Goal: Communication & Community: Participate in discussion

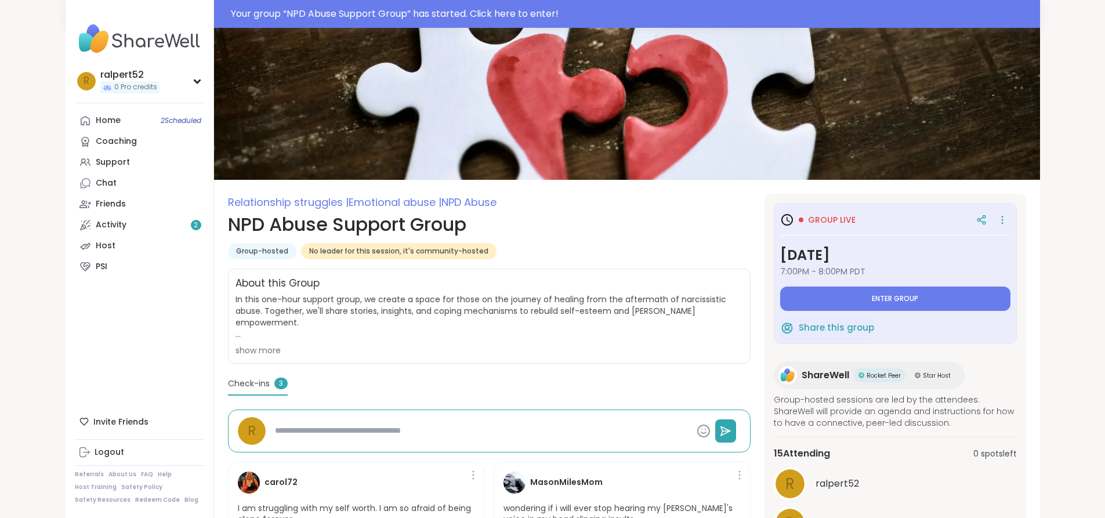
type textarea "*"
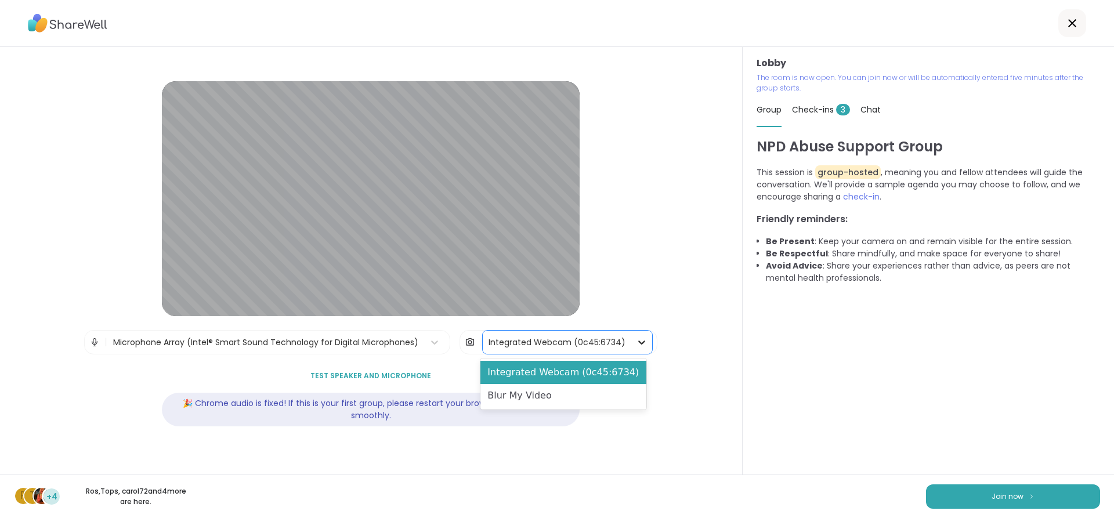
click at [636, 342] on icon at bounding box center [642, 343] width 12 height 12
click at [591, 386] on div "Blur My Video" at bounding box center [562, 395] width 165 height 23
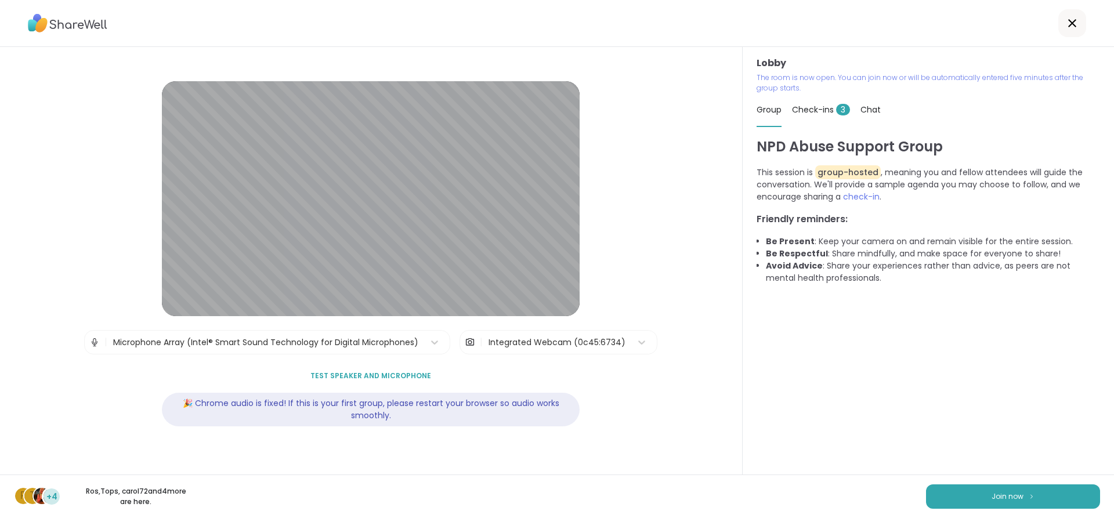
click at [1017, 509] on div "R T +4 Ros , Tops , carol72 and 4 more are here. Join now" at bounding box center [557, 497] width 1114 height 44
click at [1022, 484] on div "R T +4 Ros , Tops , carol72 and 4 more are here. Join now" at bounding box center [557, 497] width 1114 height 44
click at [1023, 486] on button "Join now" at bounding box center [1013, 496] width 174 height 24
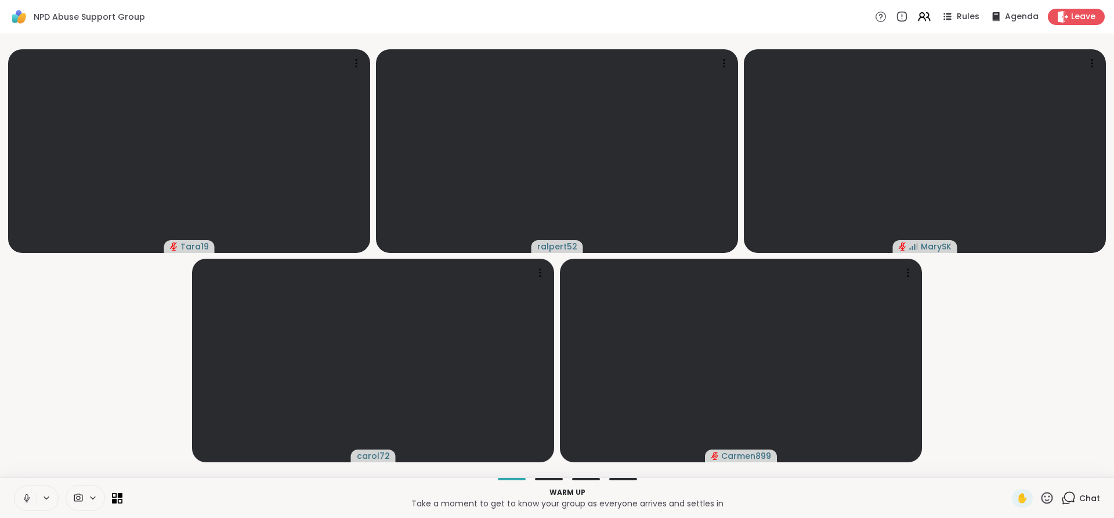
click at [21, 497] on icon at bounding box center [26, 498] width 10 height 10
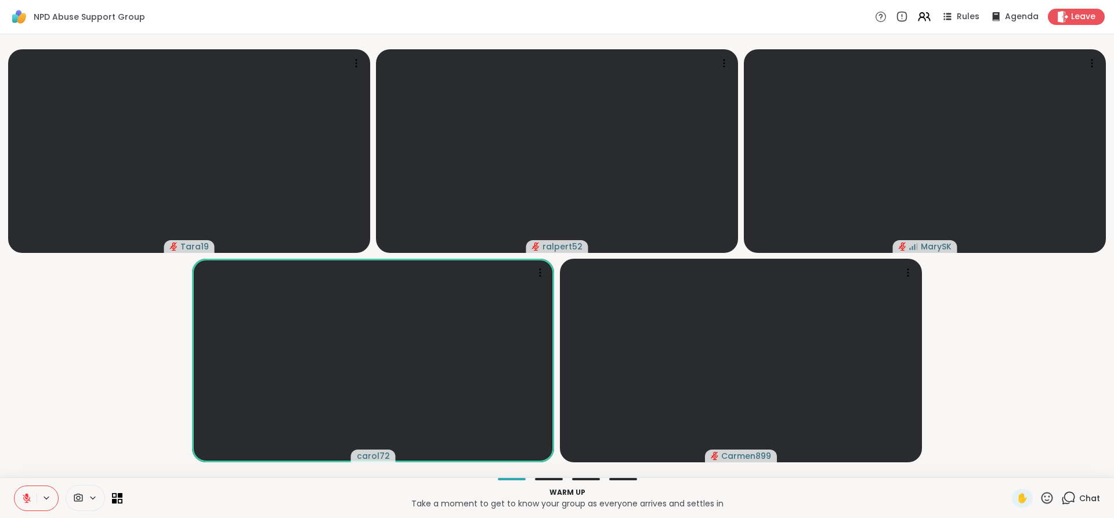
click at [26, 498] on icon at bounding box center [27, 498] width 8 height 8
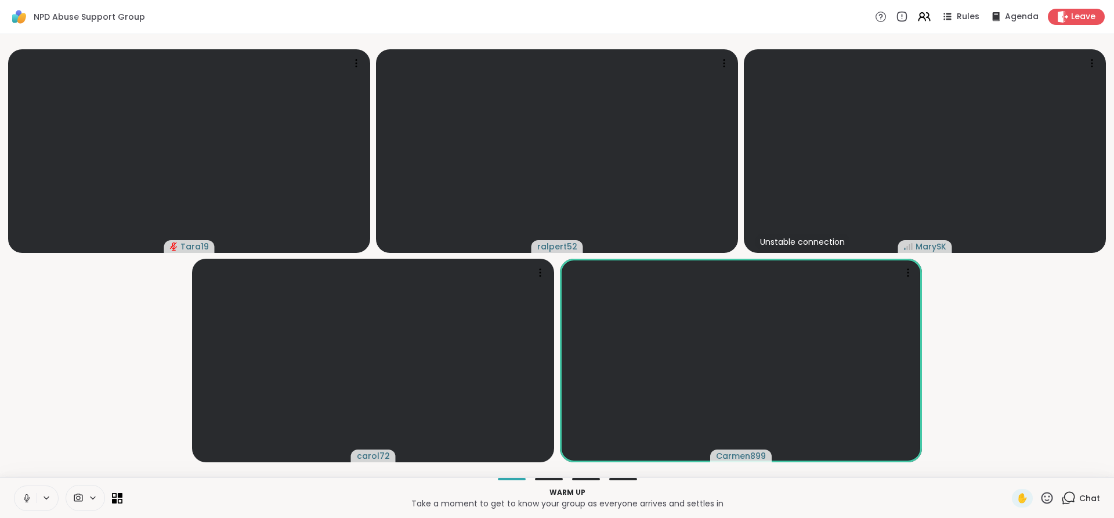
click at [28, 498] on icon at bounding box center [26, 496] width 3 height 5
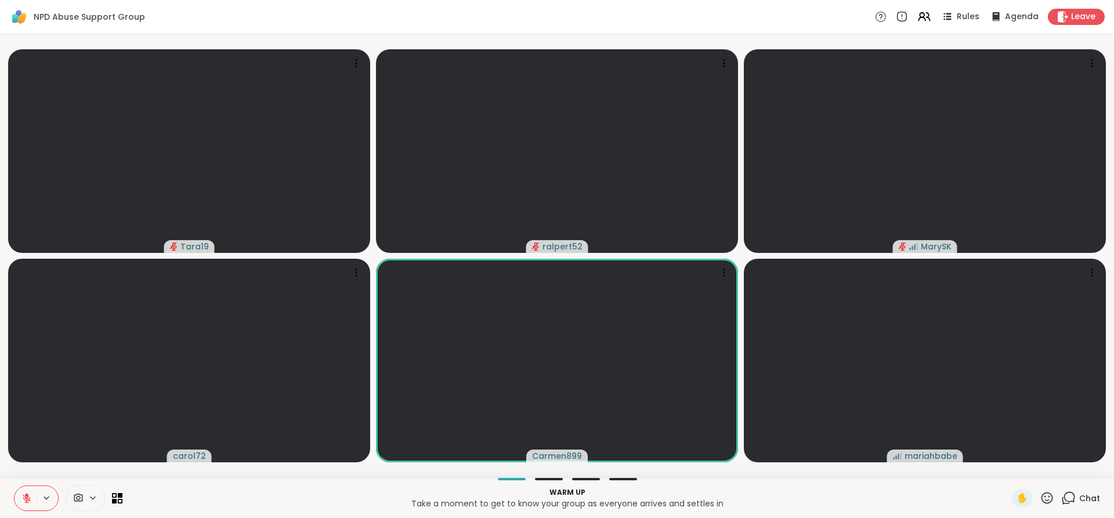
click at [538, 479] on div at bounding box center [549, 479] width 28 height 2
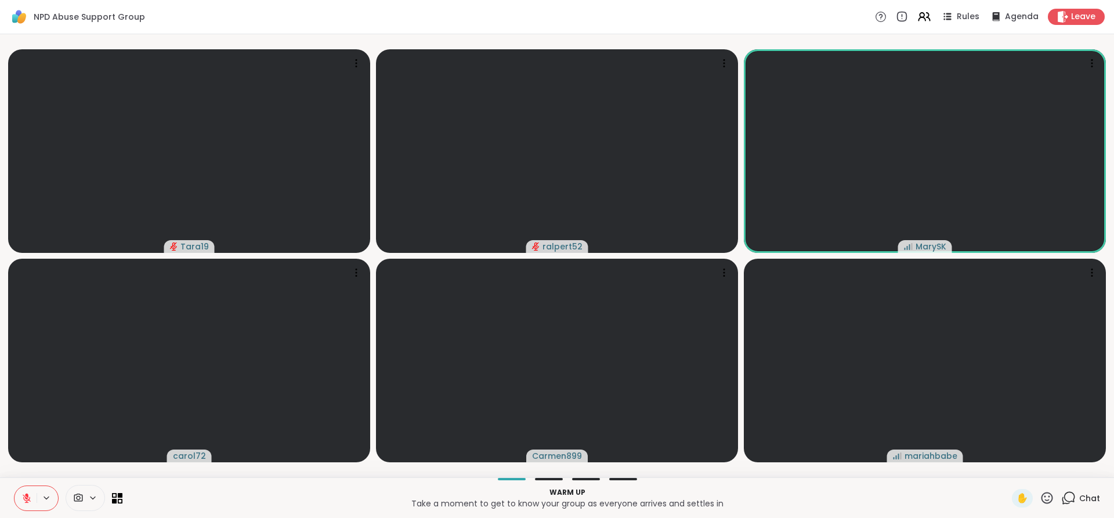
click at [573, 480] on div "Warm up Take a moment to get to know your group as everyone arrives and settles…" at bounding box center [557, 498] width 1114 height 41
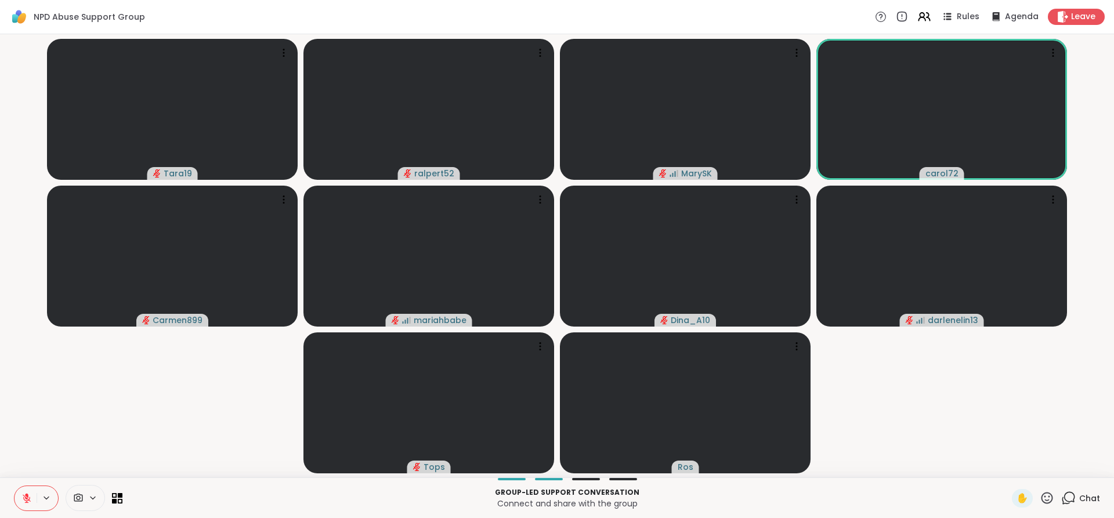
click at [949, 24] on div "Rules Agenda Leave" at bounding box center [990, 17] width 230 height 16
click at [945, 21] on icon at bounding box center [946, 16] width 15 height 15
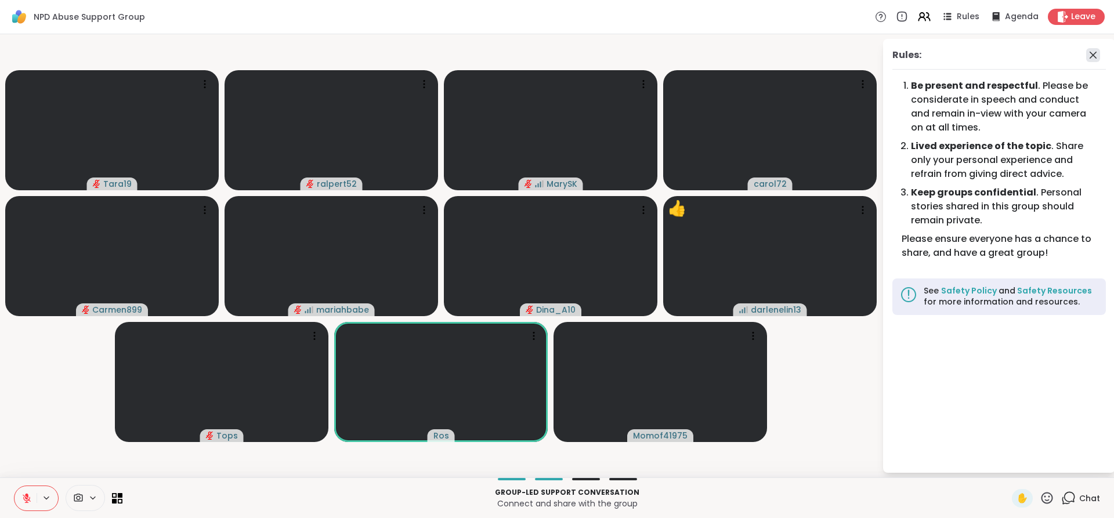
click at [1089, 55] on icon at bounding box center [1093, 55] width 14 height 14
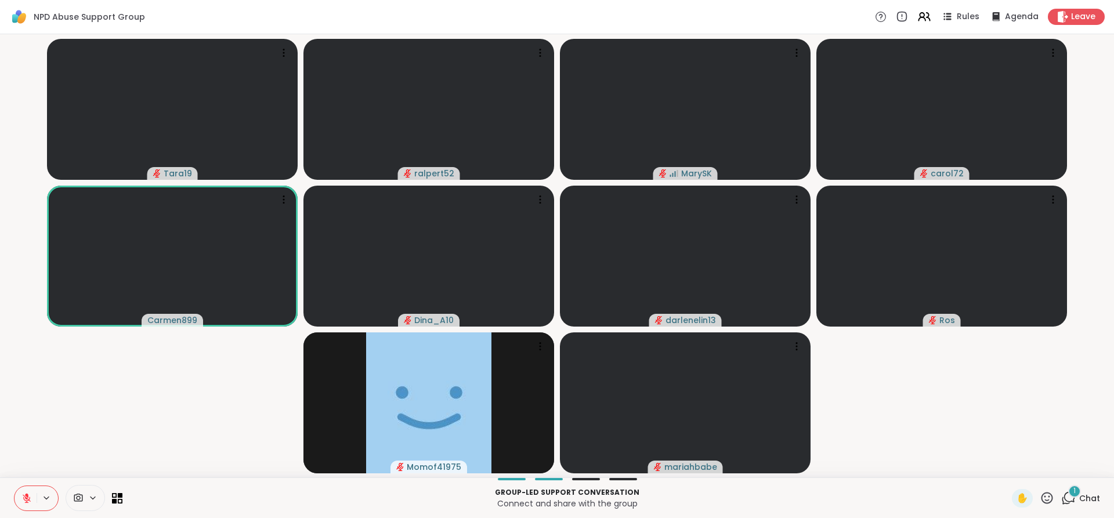
click at [1074, 488] on div "Group-led support conversation Connect and share with the group ✋ 1 Chat" at bounding box center [557, 498] width 1114 height 41
click at [1079, 495] on span "Chat" at bounding box center [1089, 499] width 21 height 12
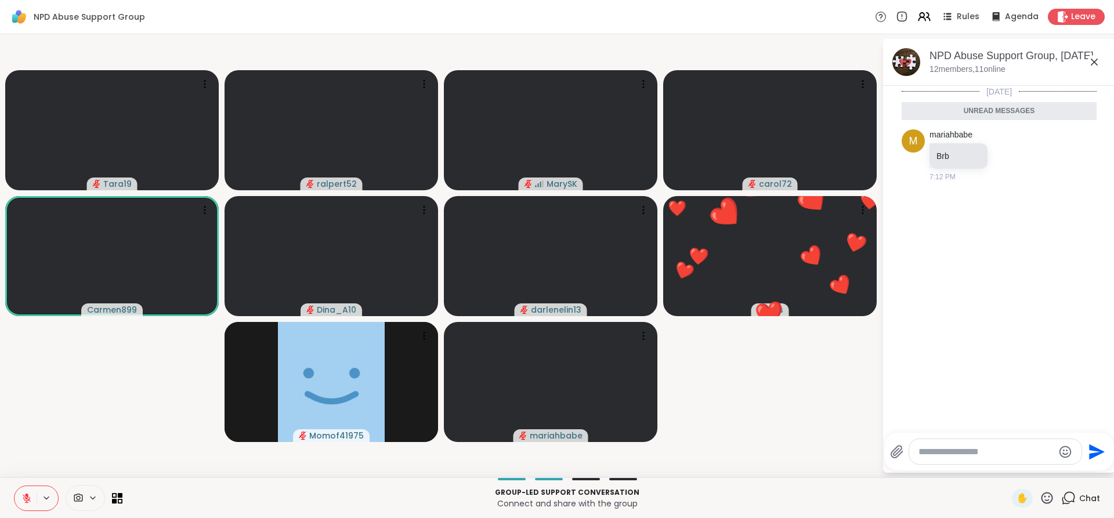
click at [1097, 61] on icon at bounding box center [1094, 62] width 14 height 14
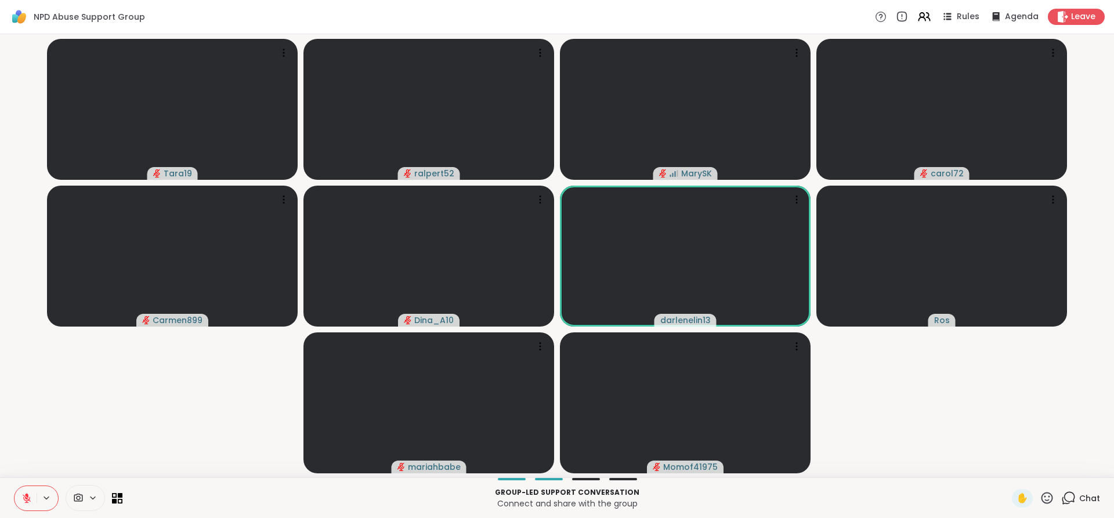
click at [1040, 498] on icon at bounding box center [1047, 498] width 15 height 15
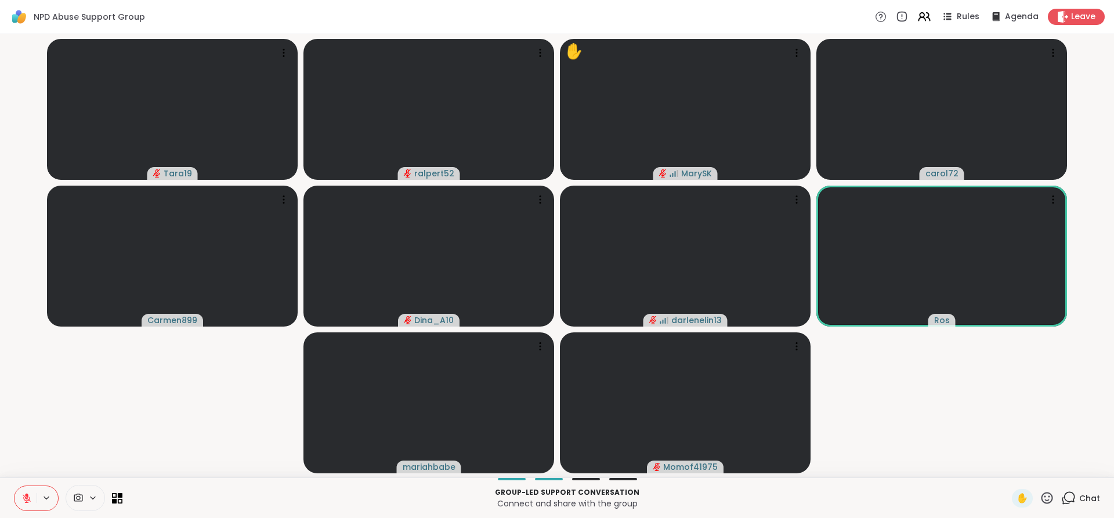
click at [73, 497] on span at bounding box center [77, 498] width 22 height 11
click at [78, 501] on icon at bounding box center [78, 498] width 10 height 11
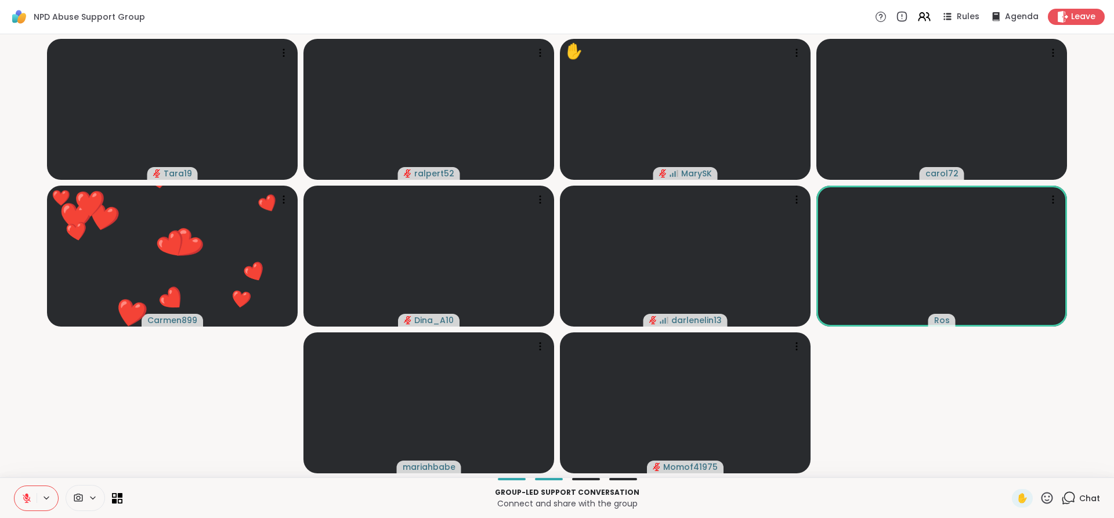
click at [93, 505] on div at bounding box center [85, 498] width 39 height 26
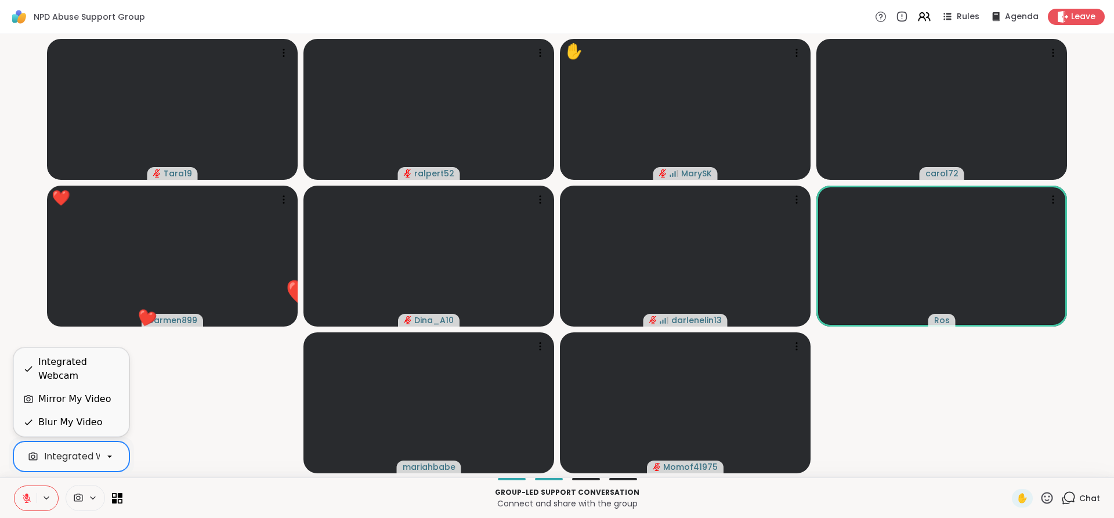
click at [104, 455] on div at bounding box center [110, 457] width 20 height 20
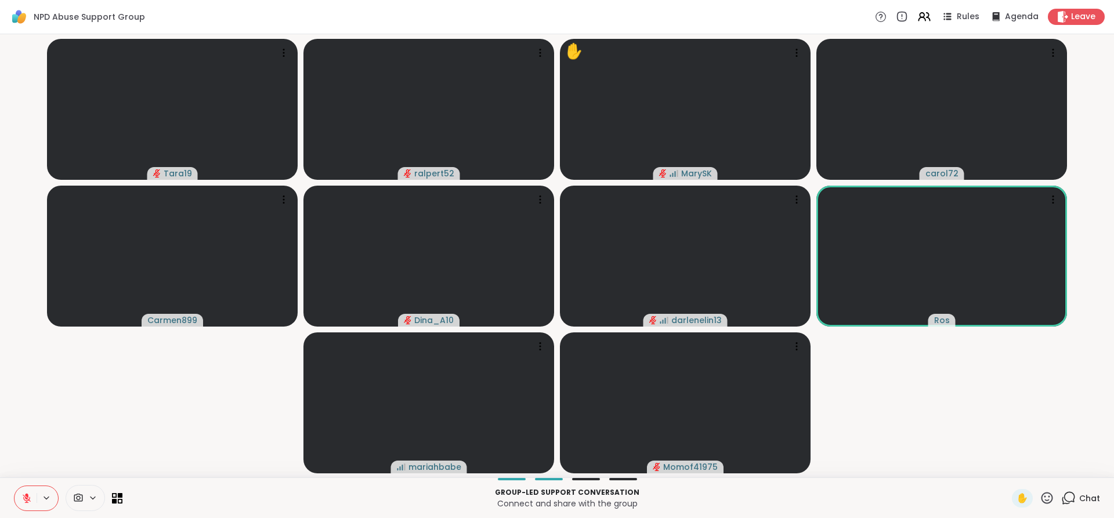
click at [167, 436] on video-player-container "Tara19 ralpert52 ✋ MarySK carol72 Carmen899 Dina_A10 darlenelin13 [PERSON_NAME]…" at bounding box center [557, 256] width 1100 height 434
click at [1040, 496] on icon at bounding box center [1047, 498] width 15 height 15
drag, startPoint x: 960, startPoint y: 440, endPoint x: 945, endPoint y: 451, distance: 18.7
click at [960, 440] on video-player-container "Tara19 ralpert52 ✋ MarySK carol72 Carmen899 Dina_A10 darlenelin13 [PERSON_NAME]…" at bounding box center [557, 256] width 1100 height 434
click at [114, 495] on icon at bounding box center [117, 498] width 11 height 11
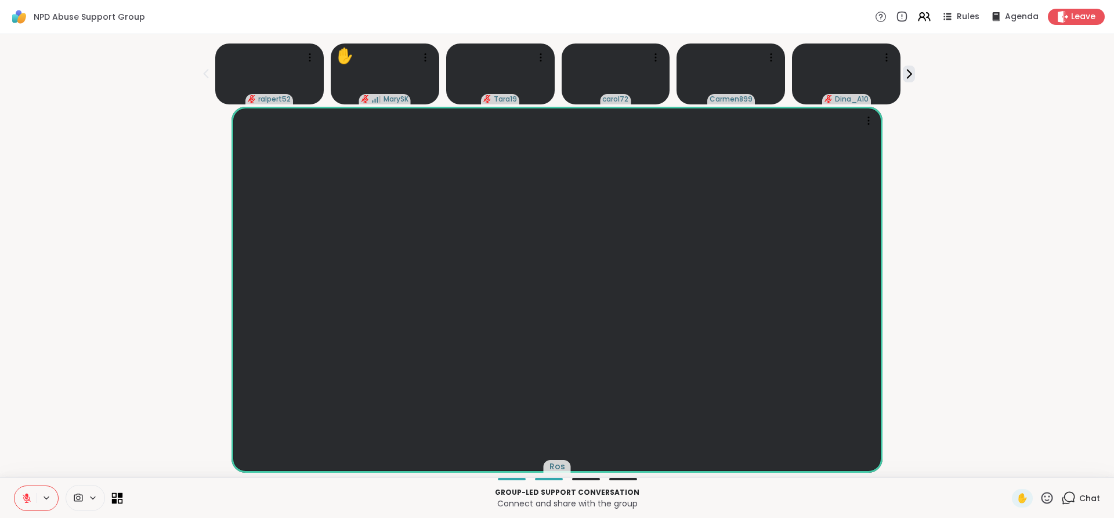
click at [114, 499] on icon at bounding box center [114, 500] width 5 height 5
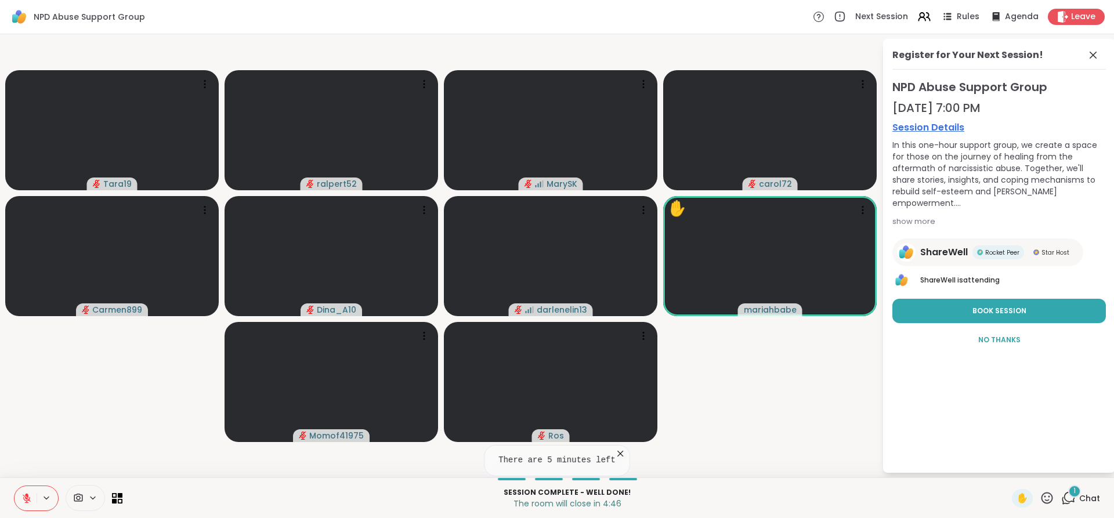
click at [865, 381] on video-player-container "Tara19 ralpert52 MarySK carol72 Carmen899 Dina_A10 darlenelin13 ✋ mariahbabe Mo…" at bounding box center [441, 256] width 868 height 434
click at [964, 314] on button "Book Session" at bounding box center [999, 311] width 214 height 24
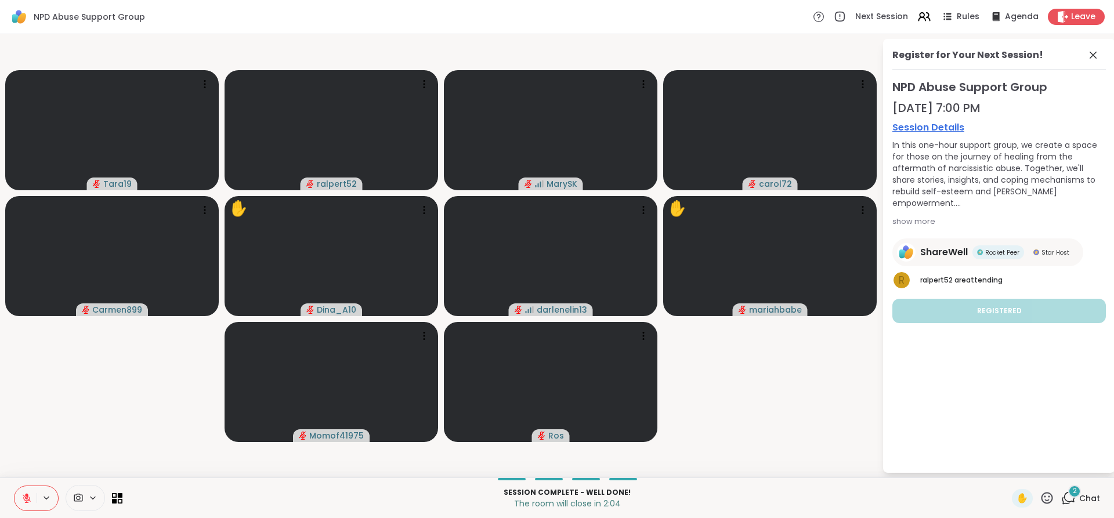
click at [27, 505] on button at bounding box center [26, 498] width 22 height 24
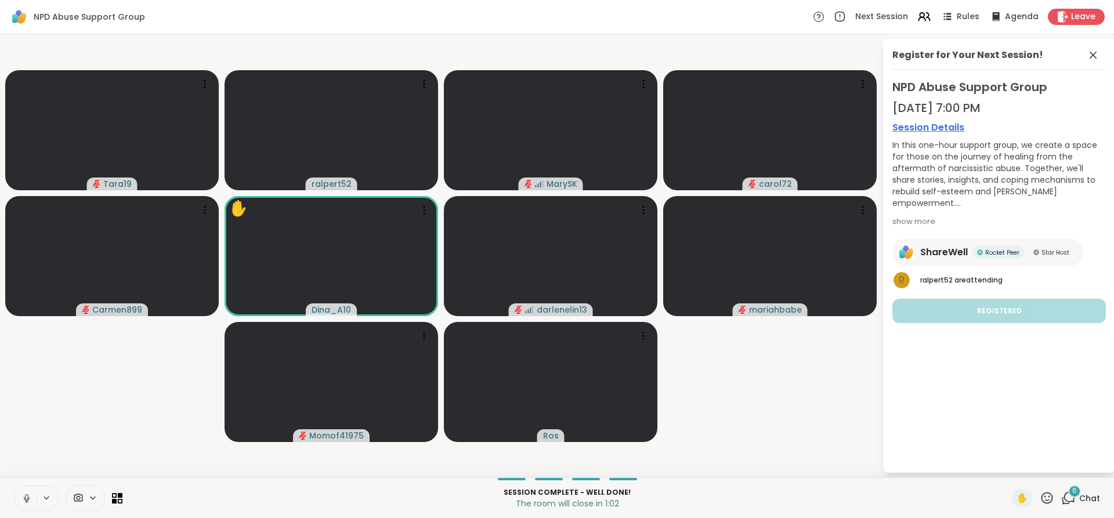
click at [27, 505] on button at bounding box center [26, 498] width 22 height 24
click at [834, 413] on video-player-container "Tara19 ralpert52 MarySK carol72 Carmen899 ✋ Dina_A10 ❤️ darlenelin13 ❤️ ❤️ ❤️ ❤…" at bounding box center [441, 256] width 868 height 434
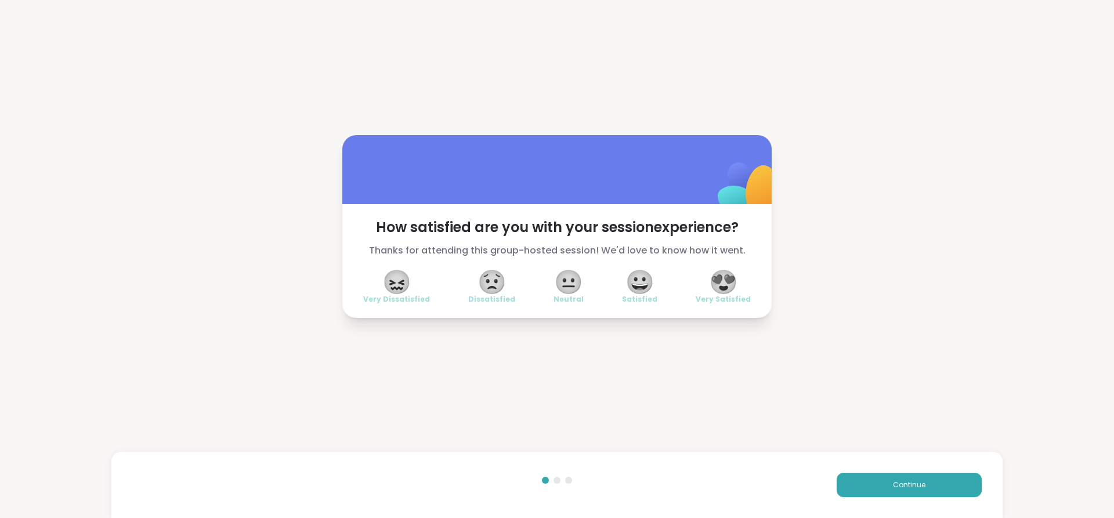
click at [643, 287] on span "😀" at bounding box center [639, 282] width 29 height 21
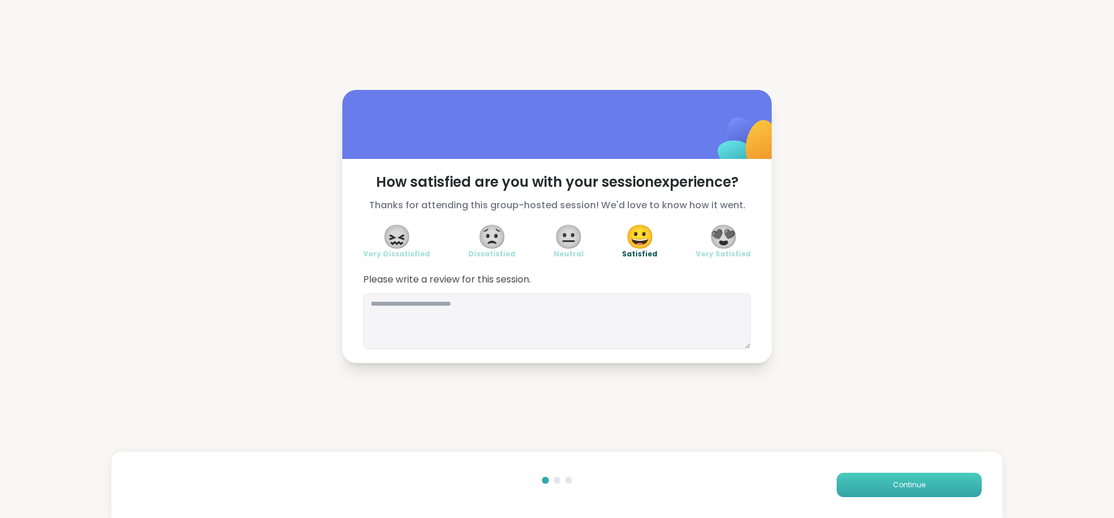
click at [864, 477] on button "Continue" at bounding box center [909, 485] width 145 height 24
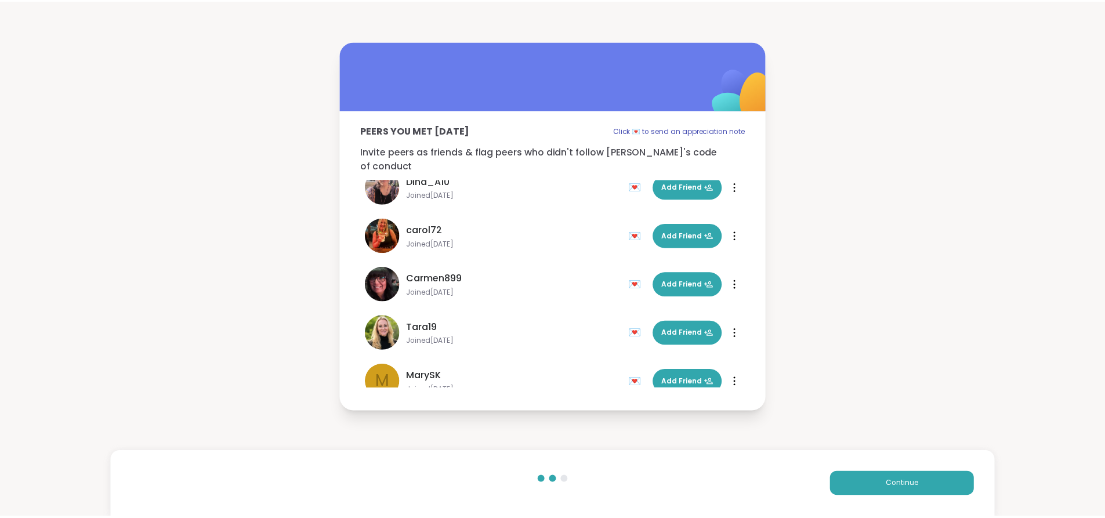
scroll to position [279, 0]
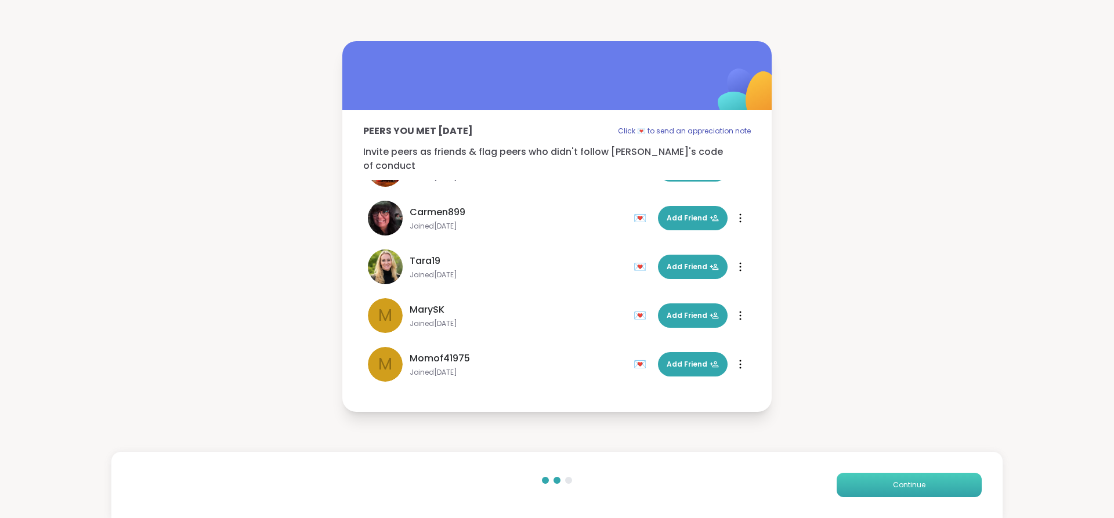
click at [885, 489] on button "Continue" at bounding box center [909, 485] width 145 height 24
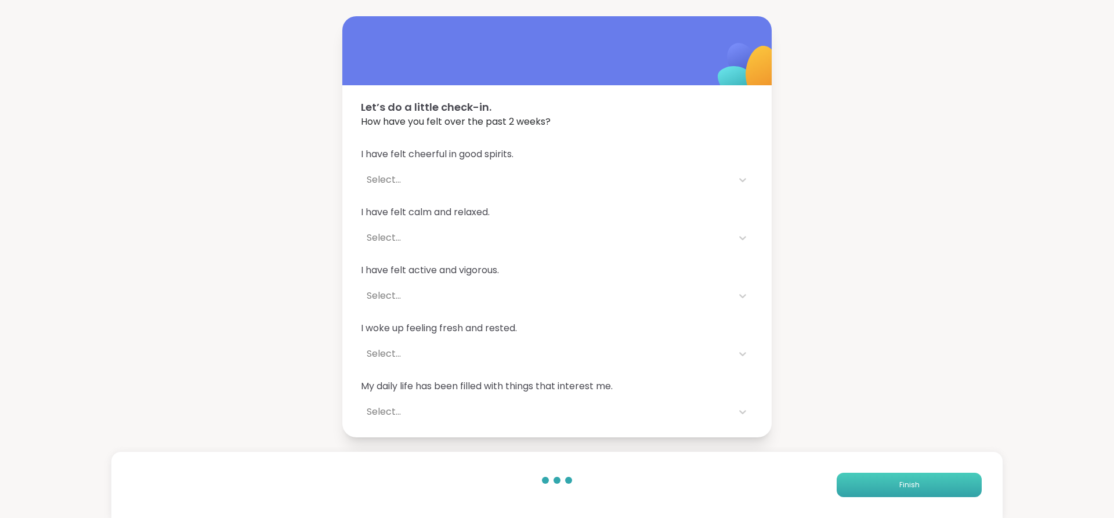
click at [967, 489] on button "Finish" at bounding box center [909, 485] width 145 height 24
